Goal: Transaction & Acquisition: Purchase product/service

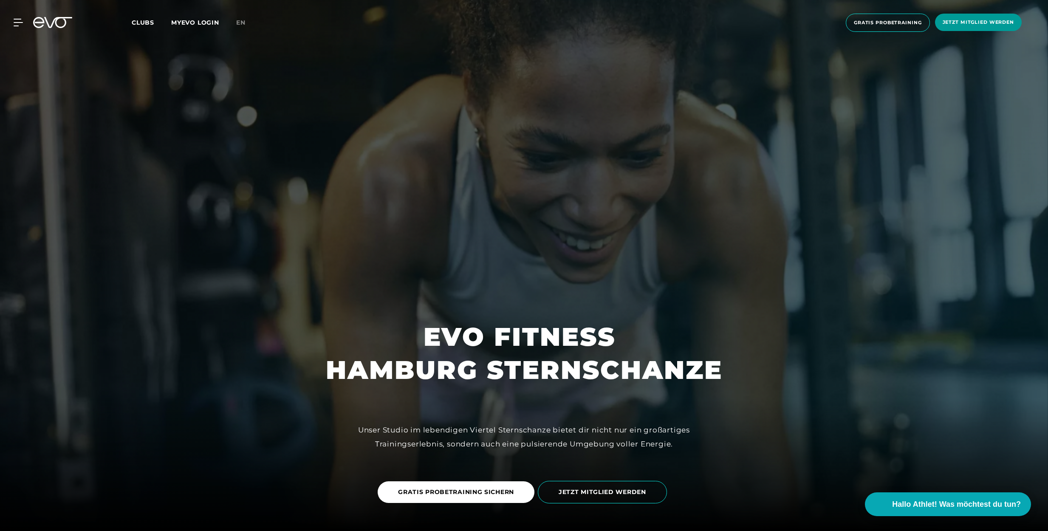
click at [981, 21] on span "Jetzt Mitglied werden" at bounding box center [977, 22] width 71 height 7
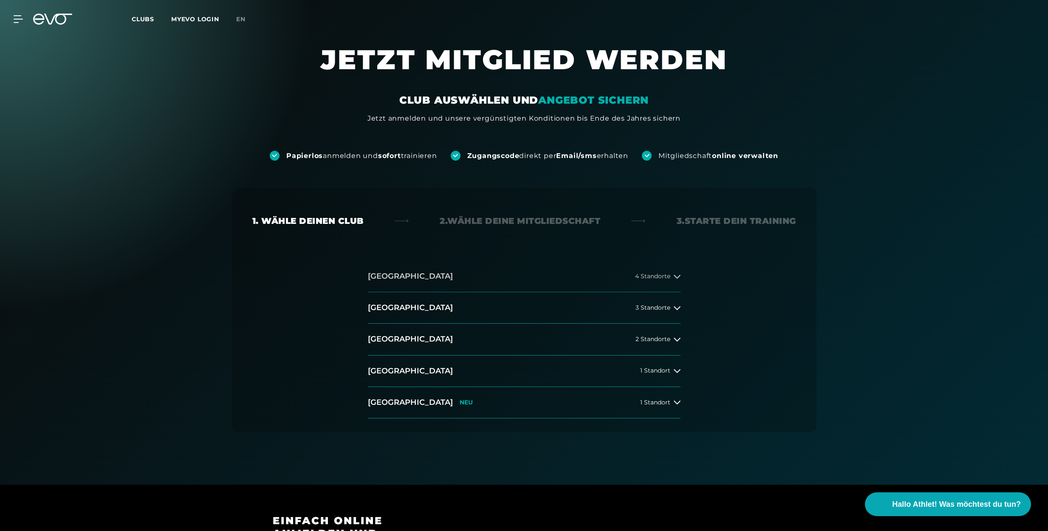
click at [639, 276] on span "4 Standorte" at bounding box center [652, 276] width 35 height 6
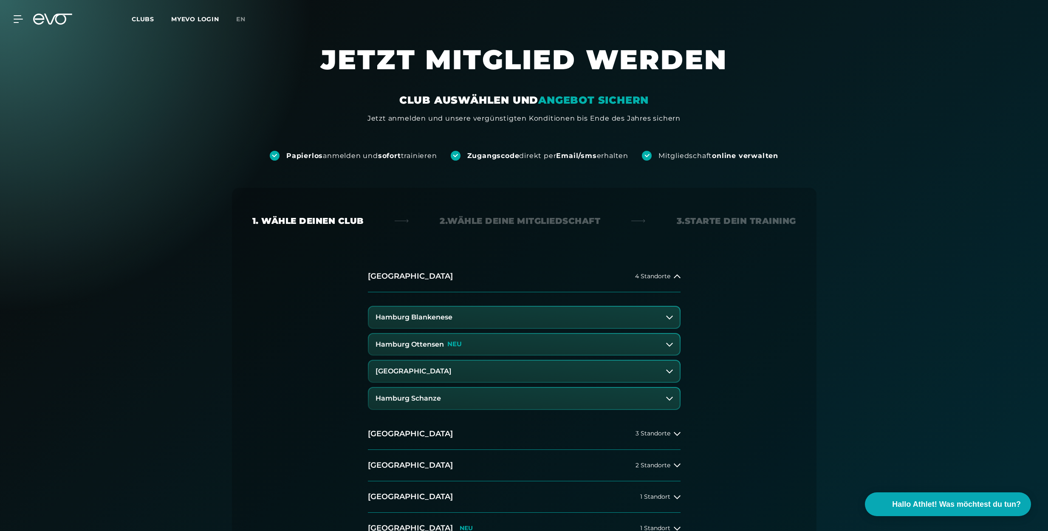
click at [457, 393] on button "Hamburg Schanze" at bounding box center [524, 398] width 311 height 21
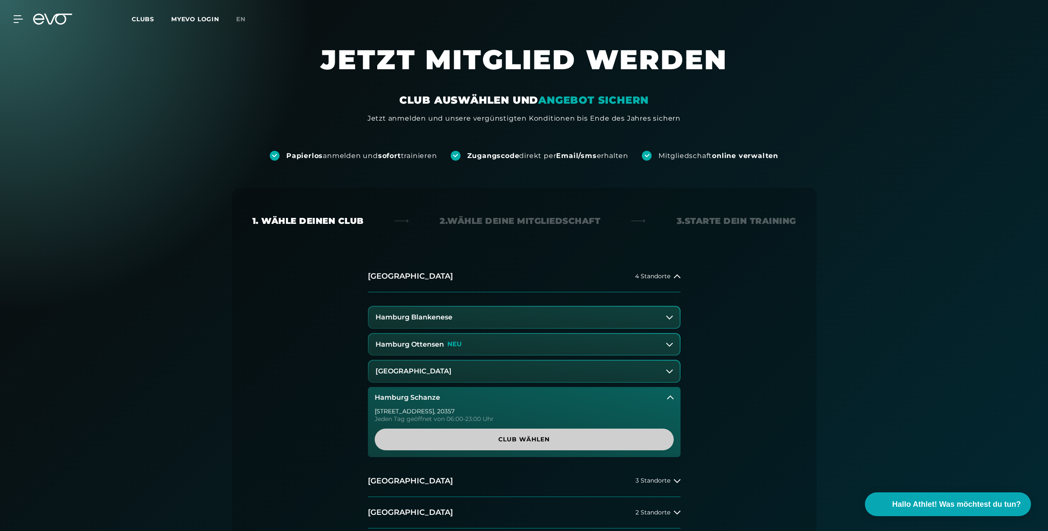
click at [462, 438] on span "Club wählen" at bounding box center [524, 439] width 258 height 9
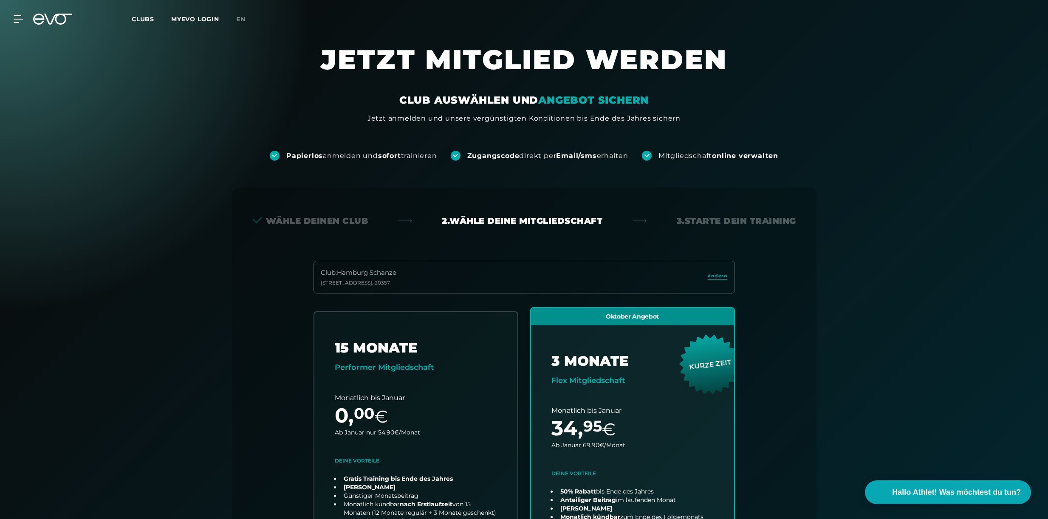
click at [144, 20] on span "Clubs" at bounding box center [143, 19] width 23 height 8
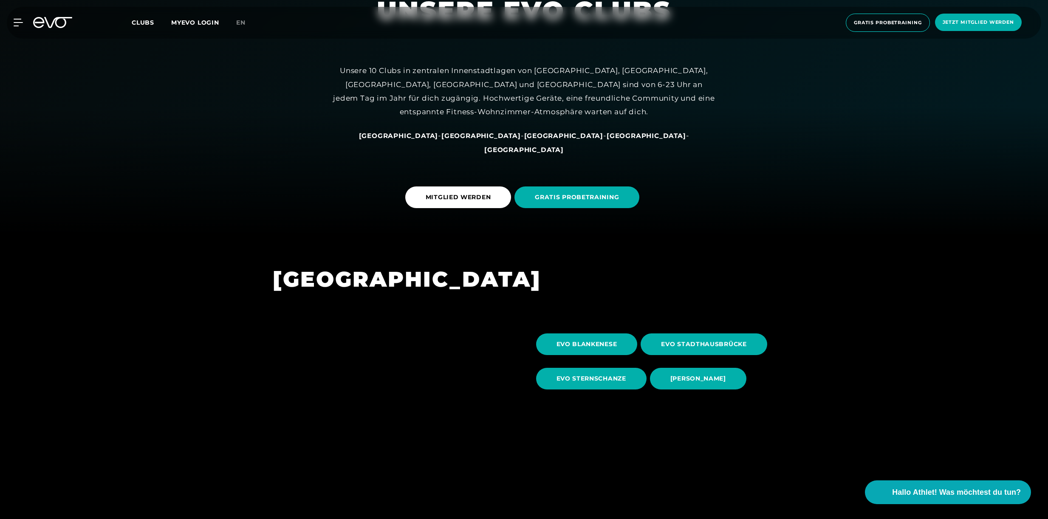
scroll to position [284, 0]
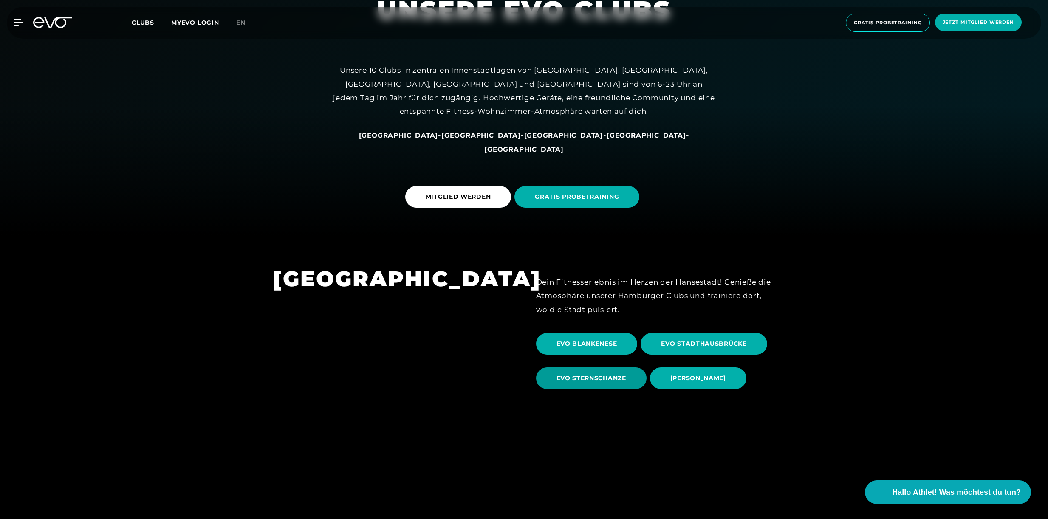
click at [588, 378] on span "EVO STERNSCHANZE" at bounding box center [591, 378] width 70 height 9
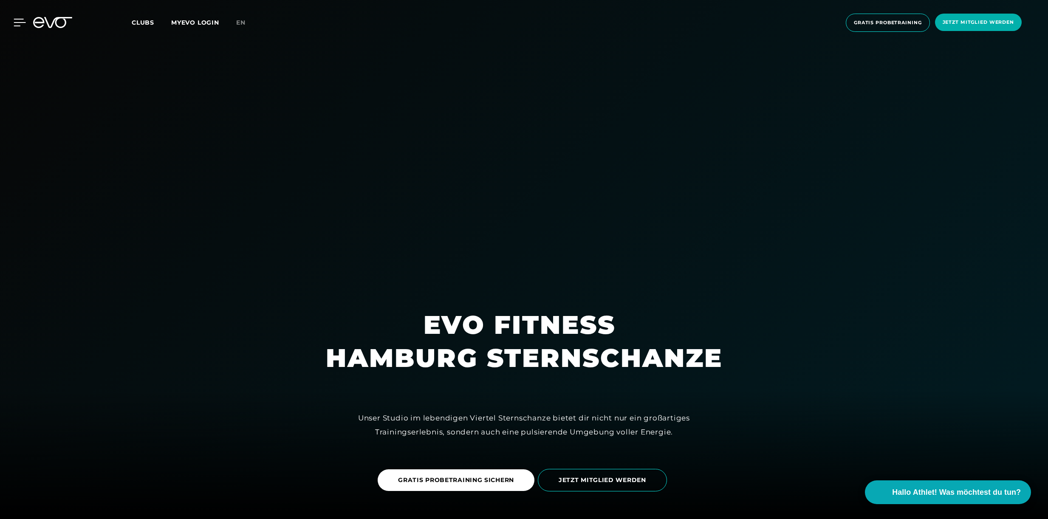
click at [17, 22] on icon at bounding box center [20, 22] width 12 height 7
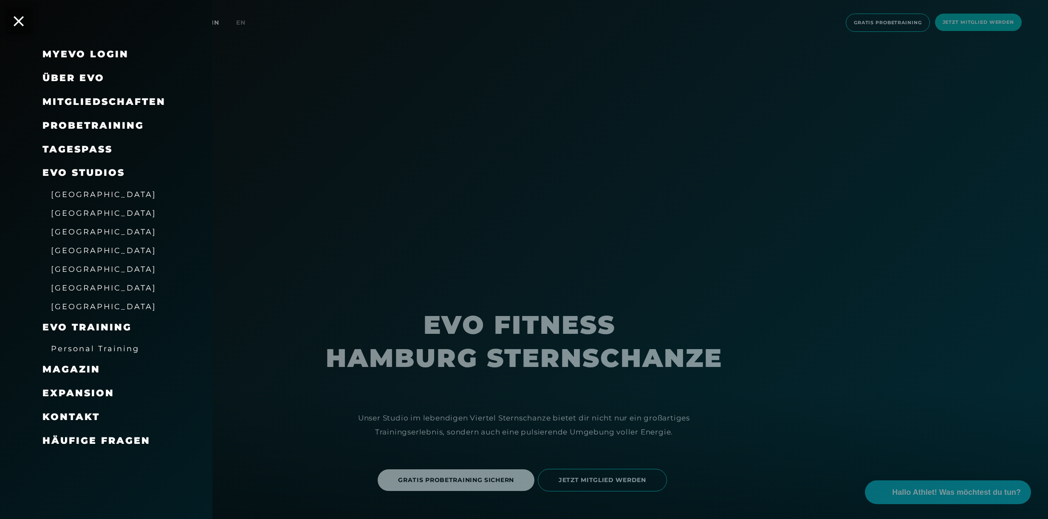
click at [66, 77] on span "Über EVO" at bounding box center [73, 77] width 62 height 11
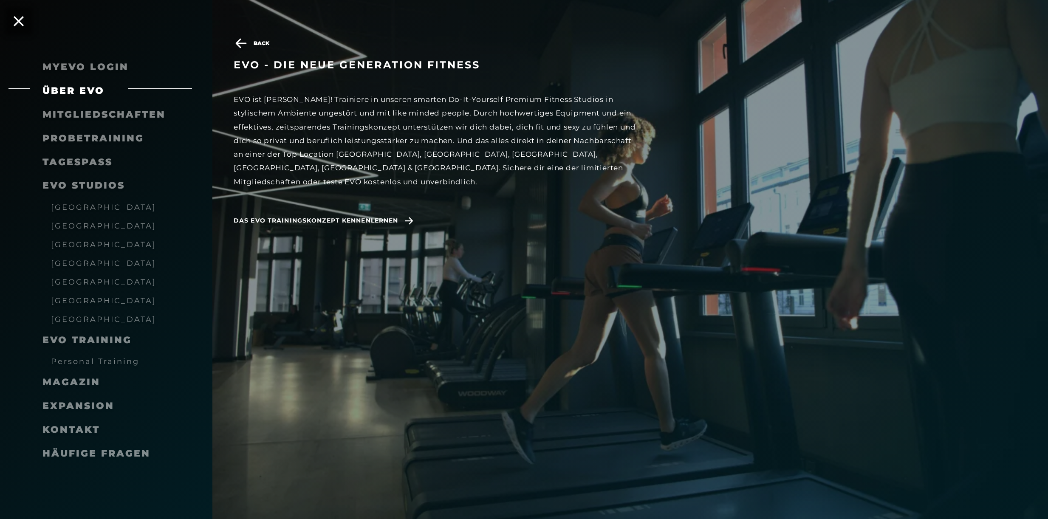
click at [93, 114] on span "Mitgliedschaften" at bounding box center [103, 114] width 123 height 11
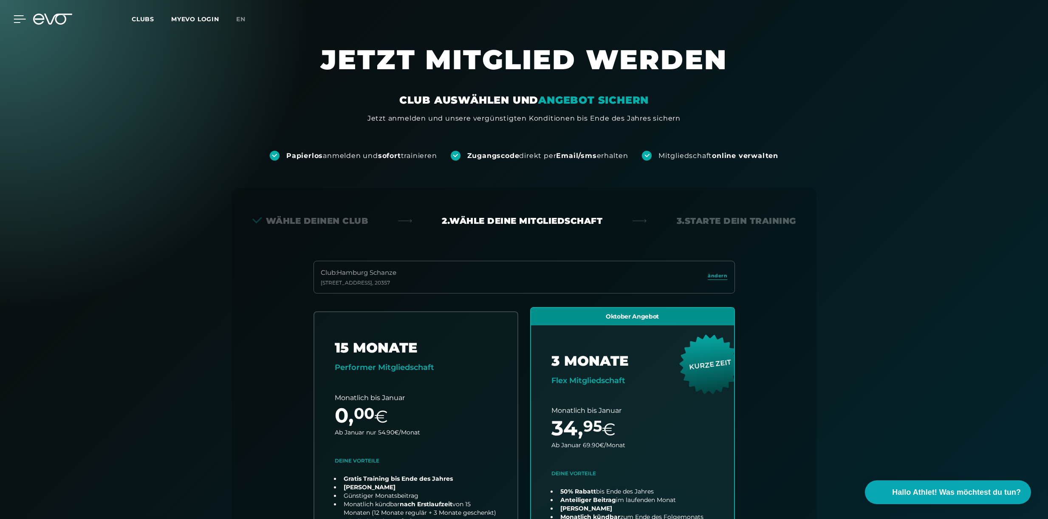
click at [17, 18] on icon at bounding box center [20, 19] width 12 height 8
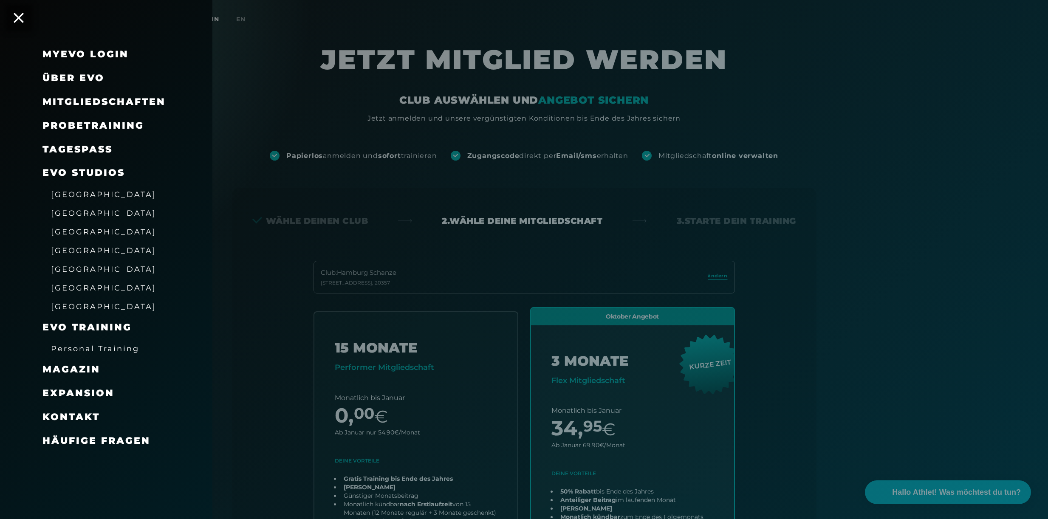
click at [66, 364] on span "Magazin" at bounding box center [71, 368] width 58 height 11
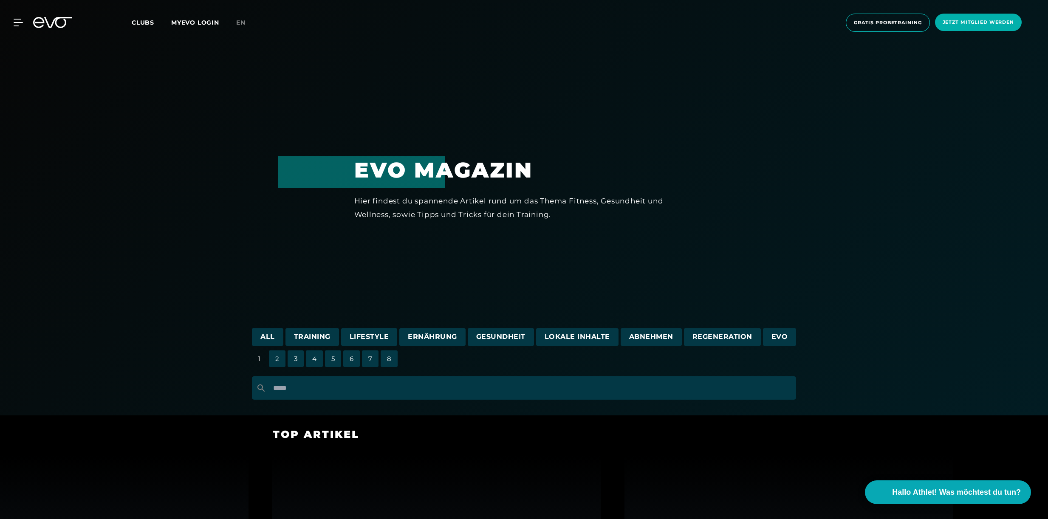
click at [321, 335] on span "Training" at bounding box center [312, 336] width 54 height 17
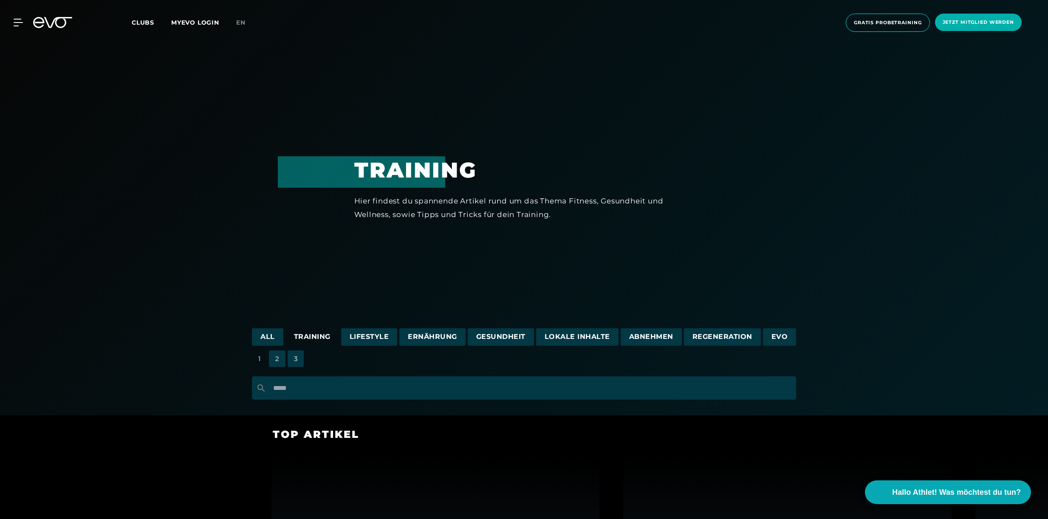
click at [45, 22] on icon at bounding box center [52, 22] width 39 height 11
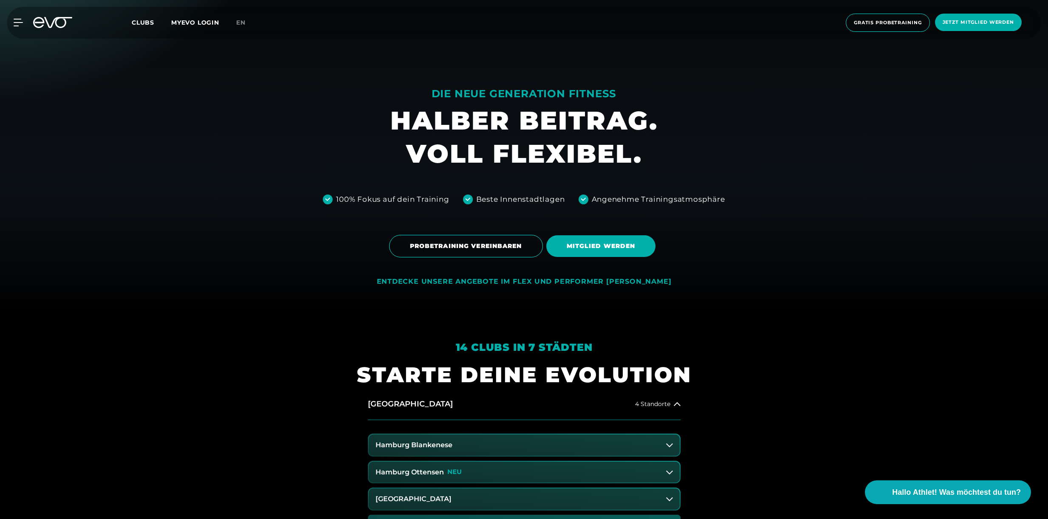
scroll to position [211, 0]
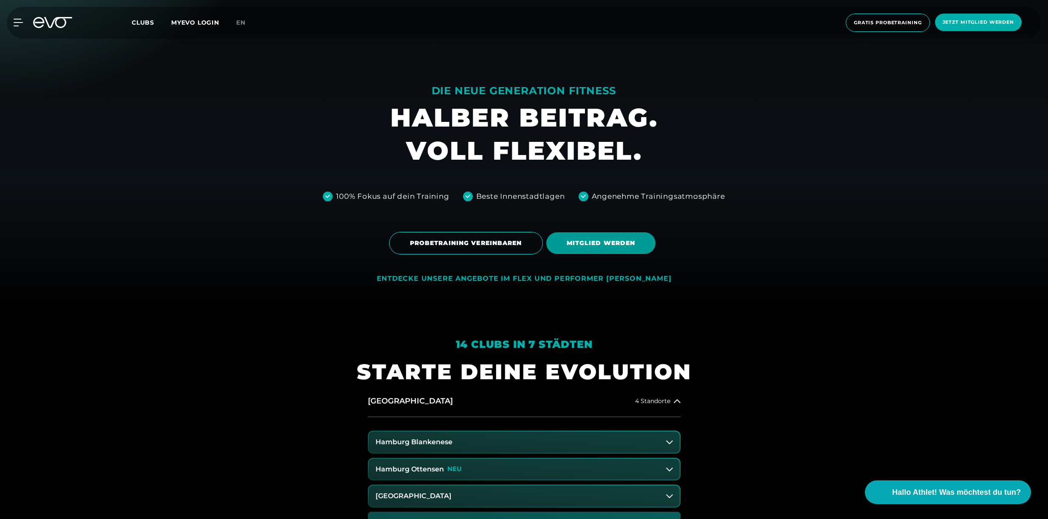
click at [598, 245] on span "MITGLIED WERDEN" at bounding box center [600, 243] width 69 height 9
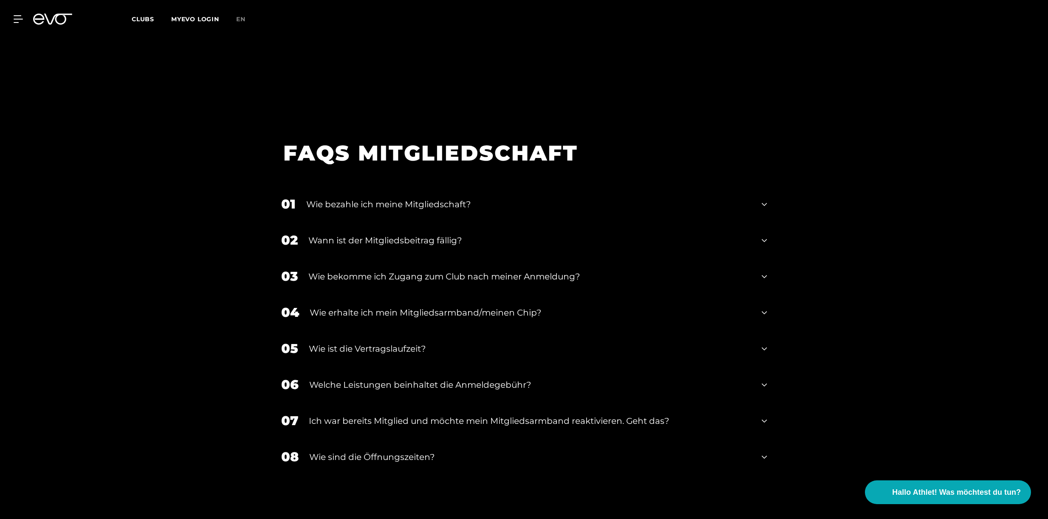
scroll to position [1514, 0]
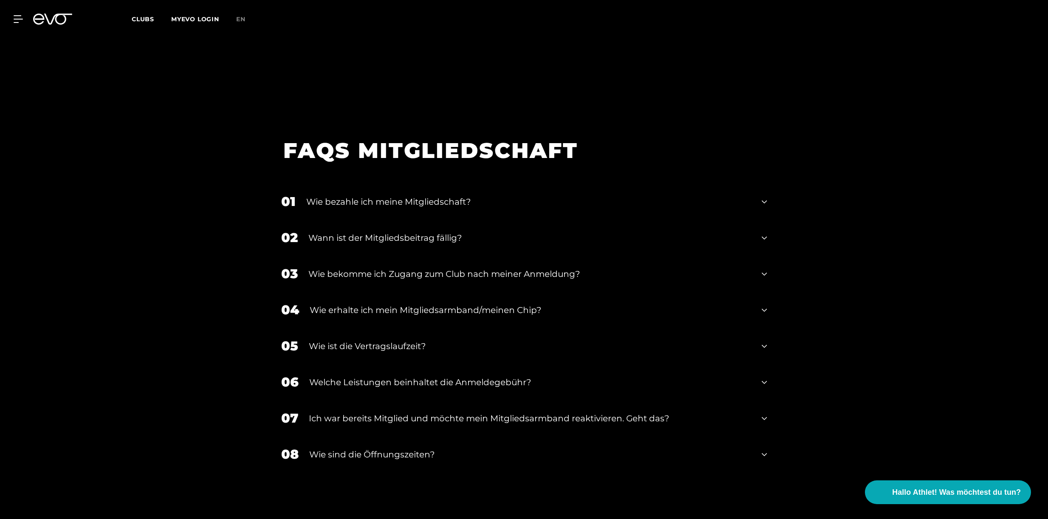
click at [469, 412] on div "Ich war bereits Mitglied und möchte mein Mitgliedsarmband reaktivieren. Geht da…" at bounding box center [530, 418] width 442 height 13
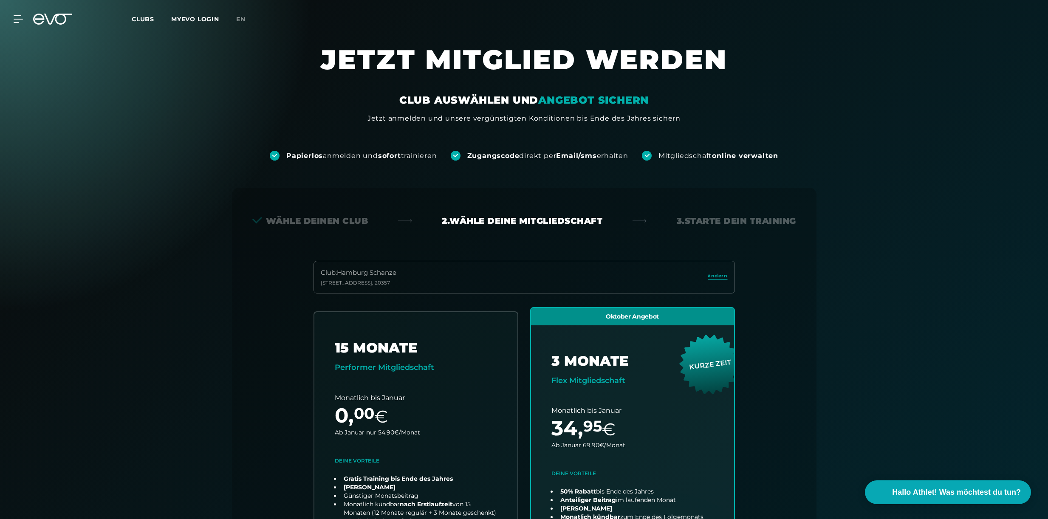
scroll to position [0, 0]
click at [150, 229] on div "Papierlos anmelden und sofort trainieren Zugangscode direkt per Email/sms erhal…" at bounding box center [524, 478] width 1048 height 708
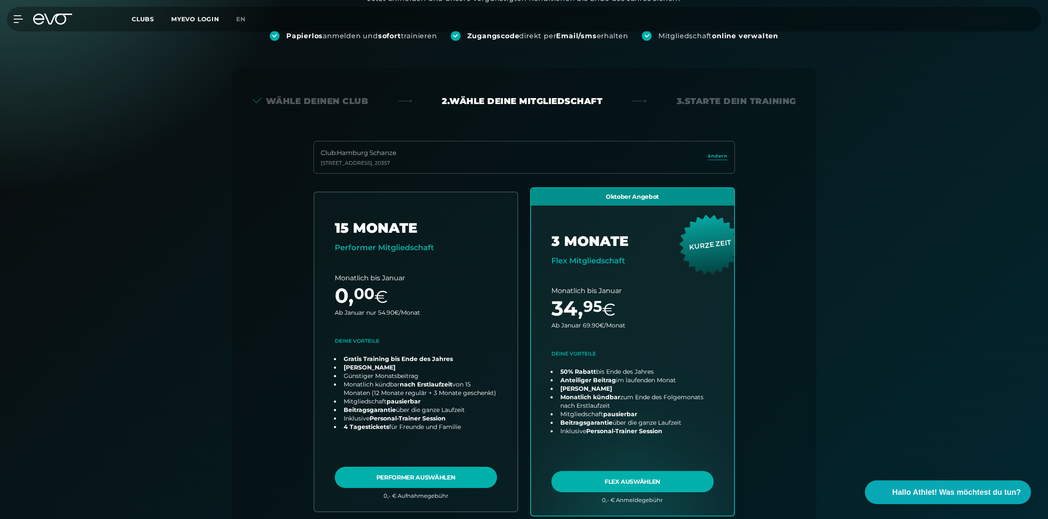
scroll to position [122, 0]
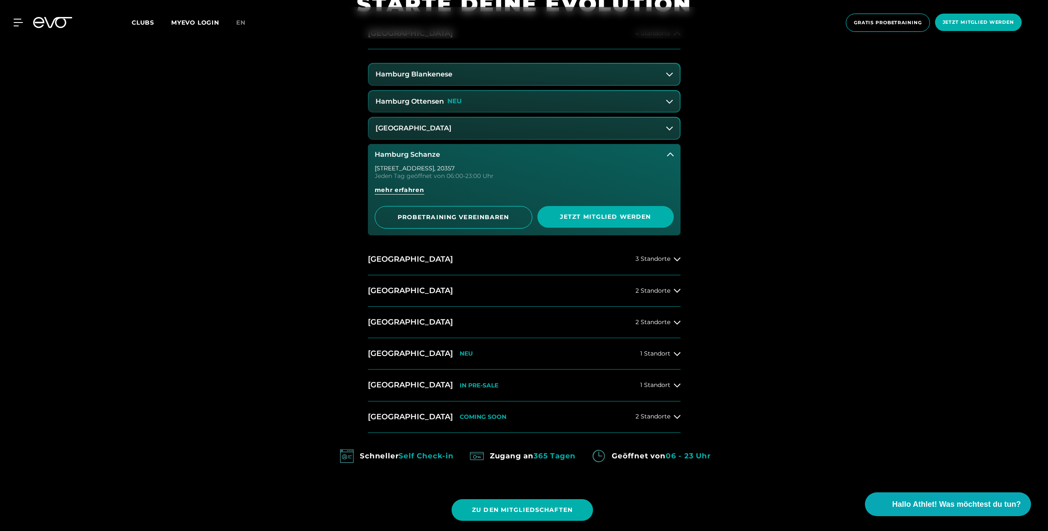
scroll to position [591, 0]
click at [388, 188] on span "mehr erfahren" at bounding box center [400, 190] width 50 height 9
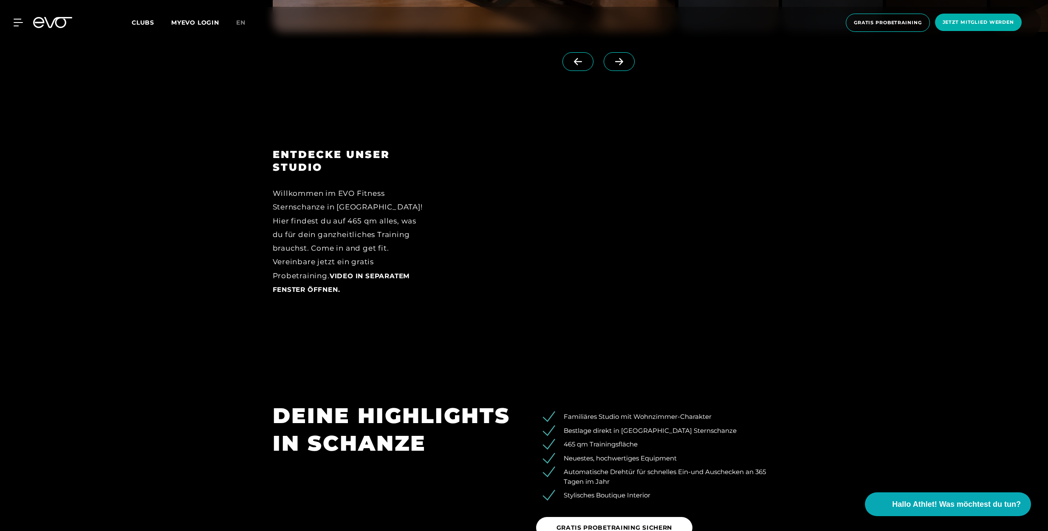
scroll to position [1339, 0]
